Goal: Information Seeking & Learning: Learn about a topic

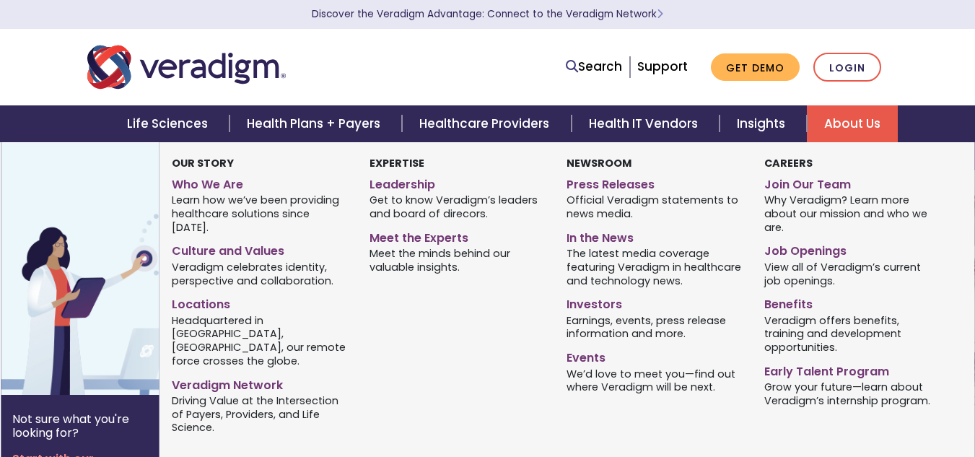
click at [833, 123] on link "About Us" at bounding box center [852, 123] width 91 height 37
click at [793, 249] on link "Job Openings" at bounding box center [851, 248] width 175 height 21
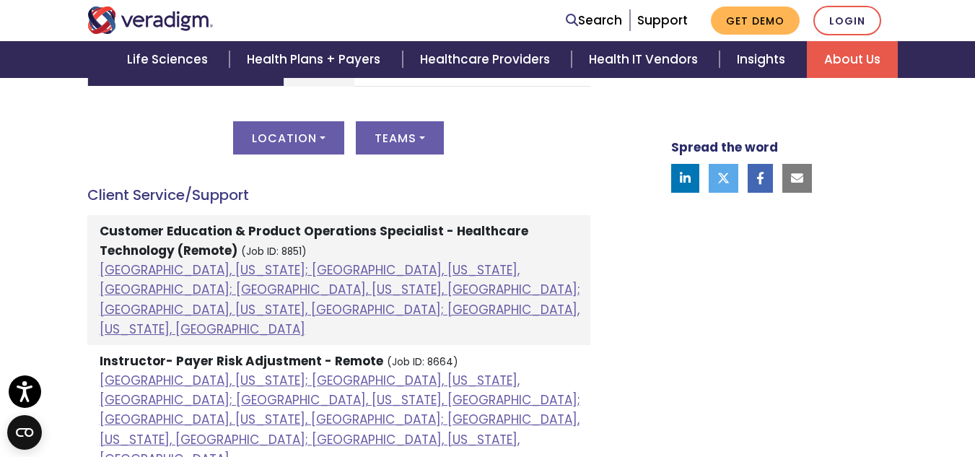
scroll to position [777, 0]
click at [302, 234] on strong "Customer Education & Product Operations Specialist - Healthcare Technology (Rem…" at bounding box center [314, 240] width 429 height 37
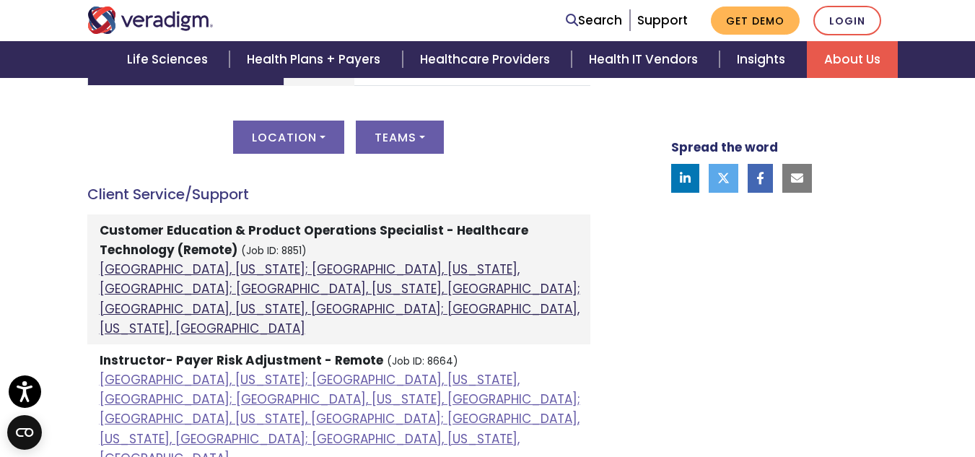
click at [275, 270] on link "Atlanta, Georgia; Orlando, Florida, United States; Phoenix, Arizona, United Sta…" at bounding box center [340, 299] width 481 height 76
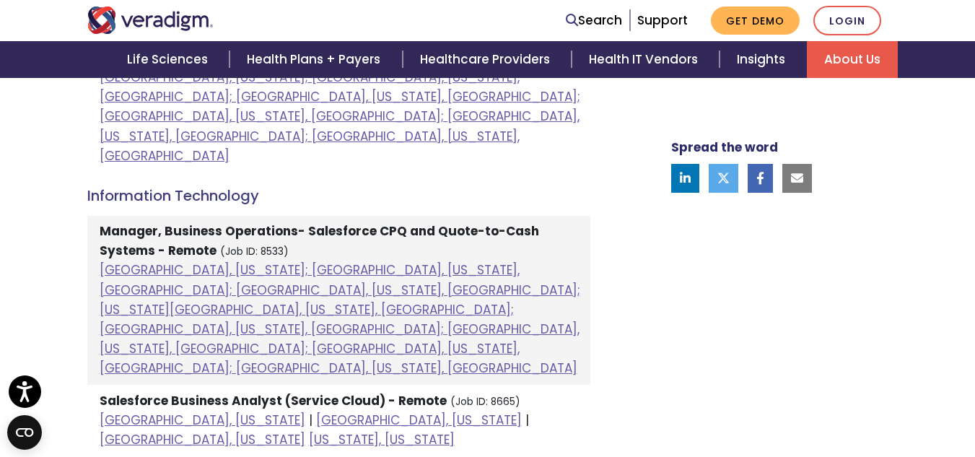
scroll to position [1080, 0]
click at [304, 384] on li "Salesforce Business Analyst (Service Cloud) - Remote (Job ID: 8665) Chicago, Il…" at bounding box center [338, 419] width 503 height 71
click at [316, 411] on link "Dallas, Texas" at bounding box center [419, 419] width 206 height 17
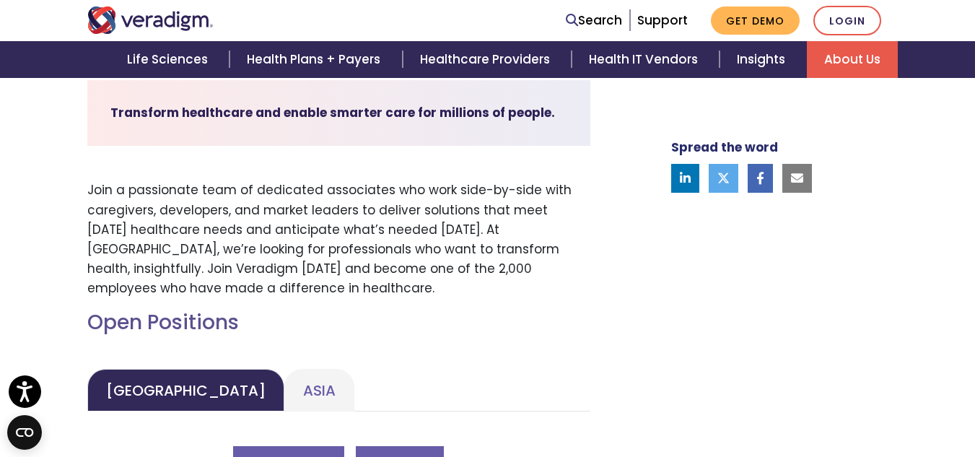
scroll to position [0, 0]
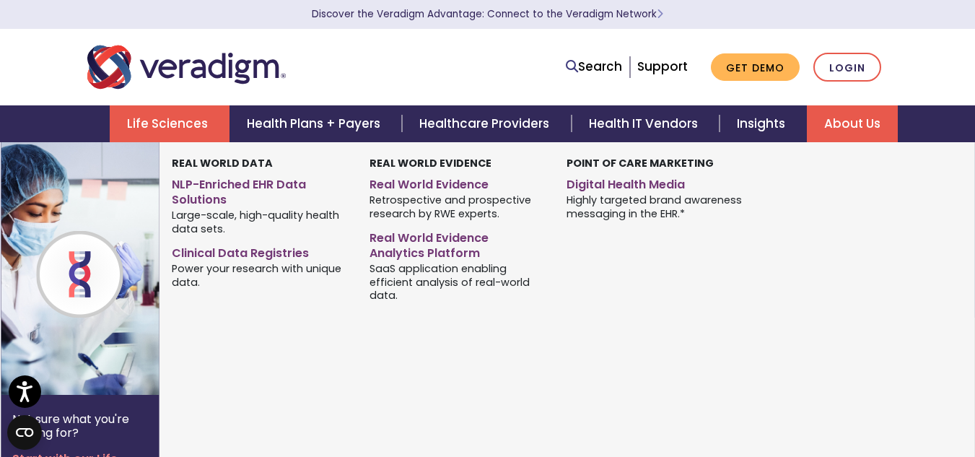
click at [175, 120] on link "Life Sciences" at bounding box center [170, 123] width 120 height 37
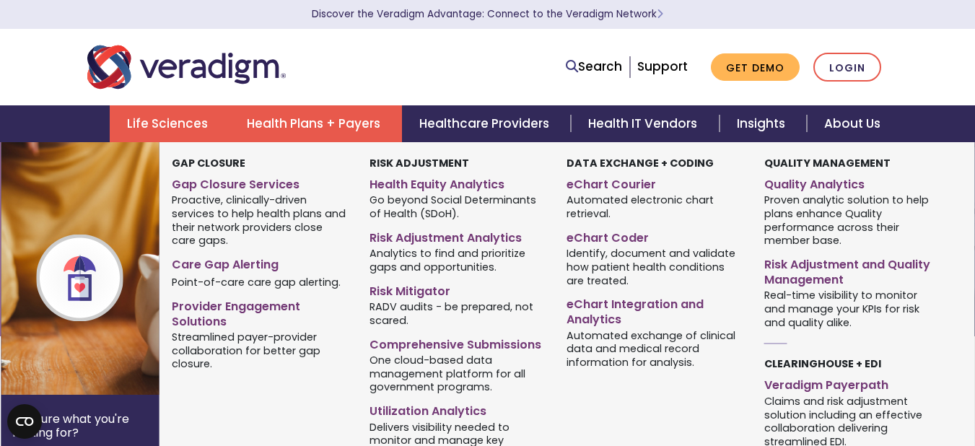
click at [314, 126] on link "Health Plans + Payers" at bounding box center [315, 123] width 172 height 37
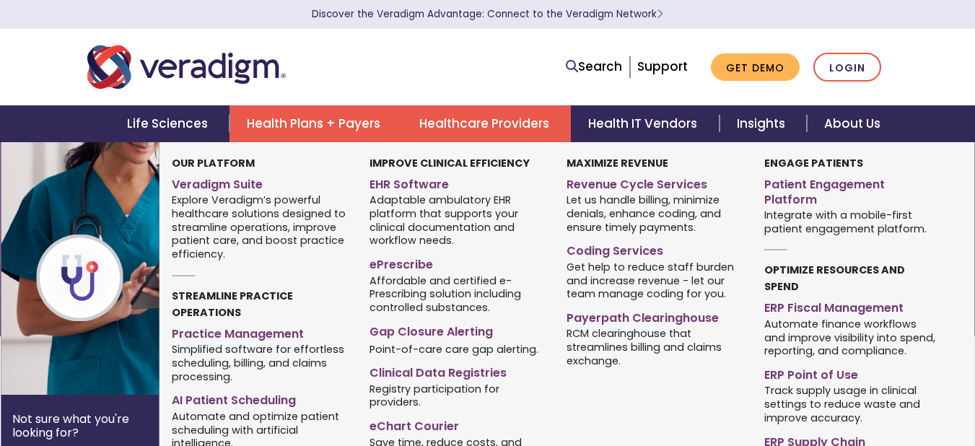
click at [420, 120] on link "Healthcare Providers" at bounding box center [486, 123] width 169 height 37
